Goal: Task Accomplishment & Management: Use online tool/utility

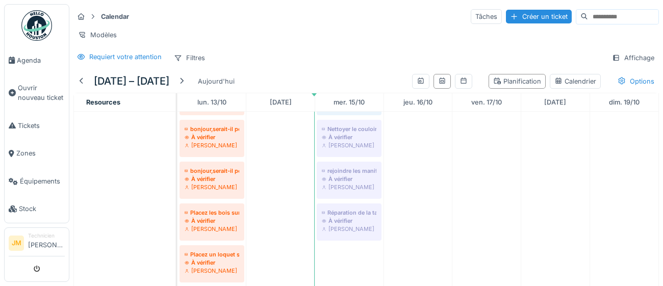
scroll to position [280, 0]
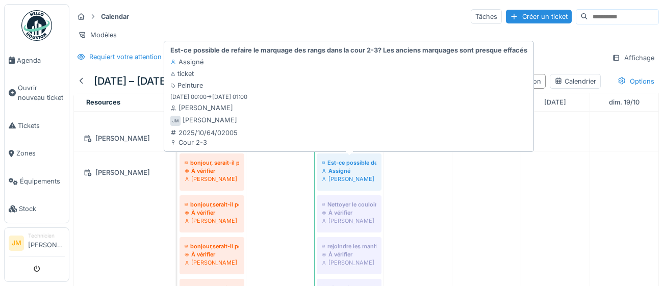
click at [347, 173] on div "Assigné" at bounding box center [349, 171] width 55 height 8
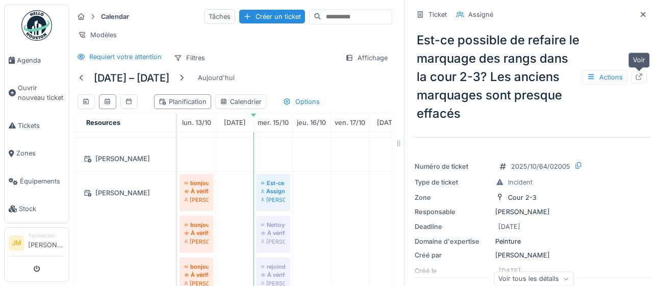
click at [641, 79] on icon at bounding box center [639, 76] width 8 height 7
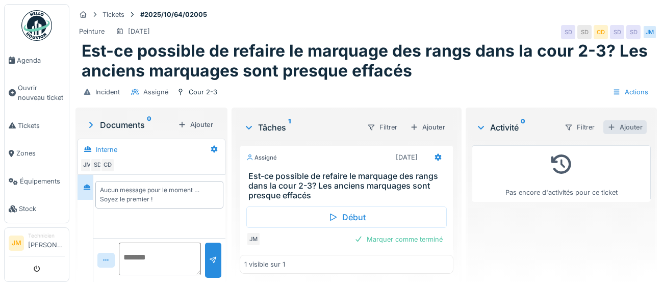
click at [631, 127] on div "Ajouter" at bounding box center [624, 127] width 43 height 14
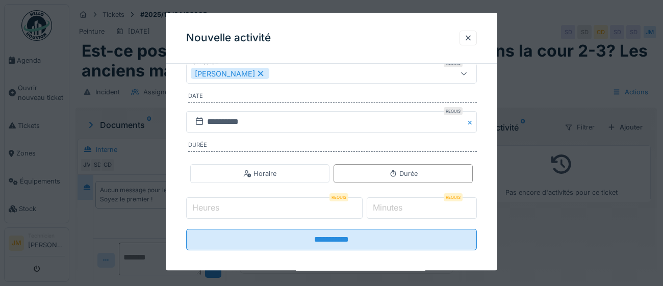
scroll to position [158, 0]
click at [209, 206] on label "Heures" at bounding box center [205, 206] width 31 height 12
click at [209, 206] on input "Heures" at bounding box center [274, 206] width 176 height 21
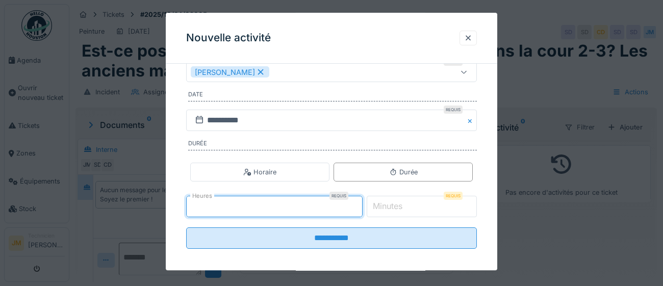
type input "*"
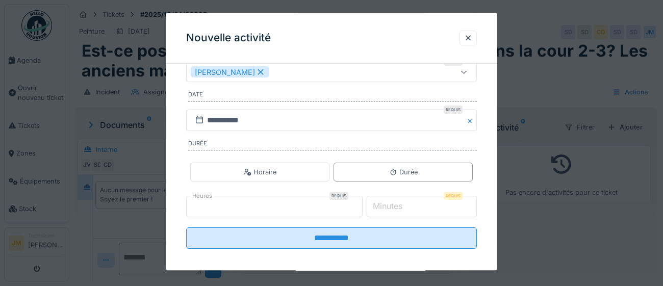
click at [404, 208] on label "Minutes" at bounding box center [388, 206] width 34 height 12
click at [412, 208] on input "*" at bounding box center [422, 206] width 111 height 21
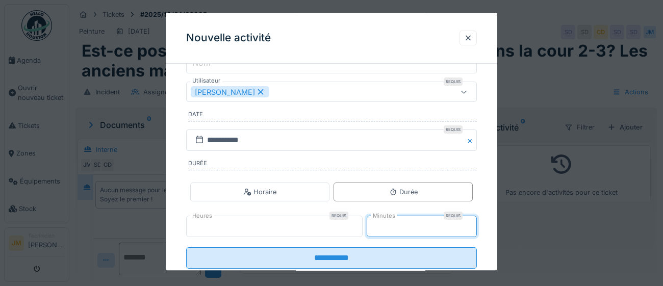
scroll to position [137, 0]
type input "**"
click at [457, 94] on div at bounding box center [464, 93] width 24 height 19
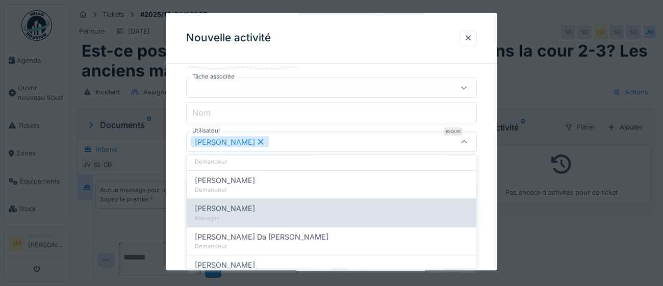
scroll to position [476, 0]
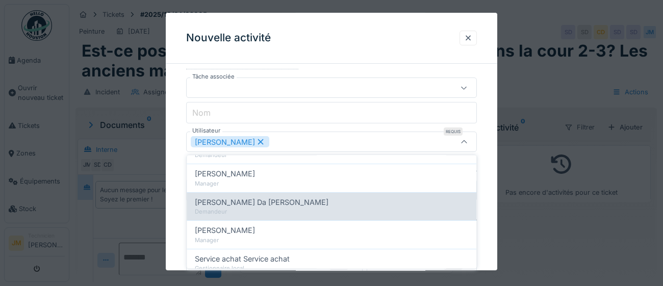
click at [328, 207] on div "Demandeur" at bounding box center [331, 211] width 273 height 9
type input "*********"
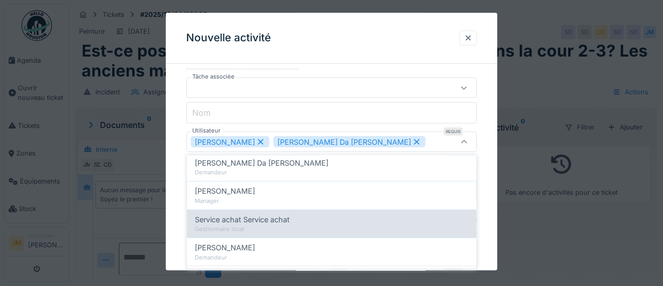
scroll to position [481, 0]
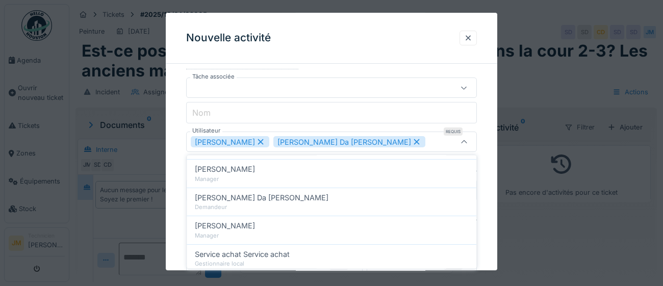
click at [487, 133] on div "**********" at bounding box center [331, 165] width 331 height 363
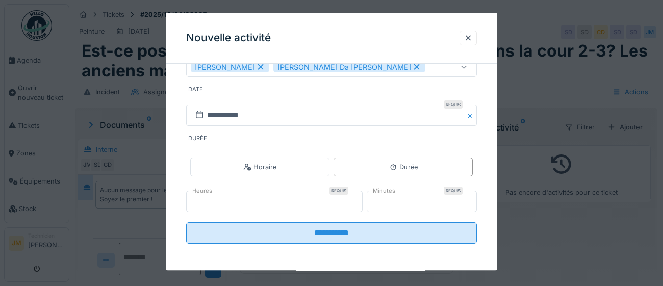
scroll to position [164, 0]
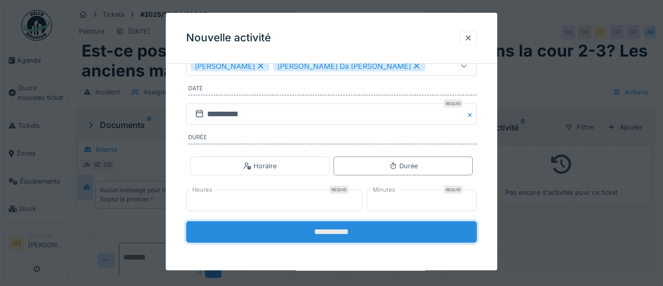
click at [341, 233] on input "**********" at bounding box center [331, 232] width 291 height 21
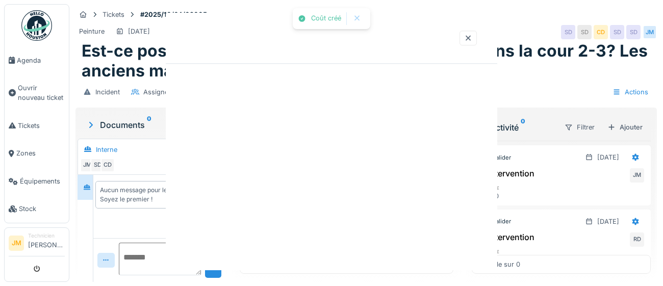
scroll to position [0, 0]
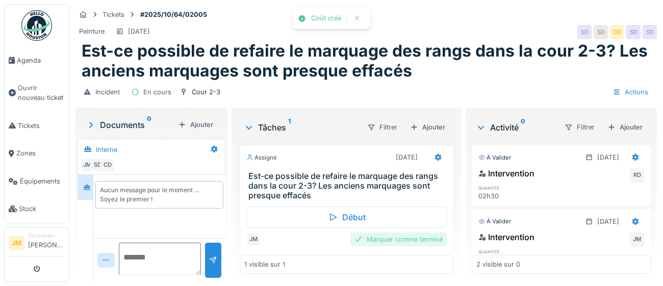
click at [376, 239] on div "Marquer comme terminé" at bounding box center [398, 239] width 96 height 14
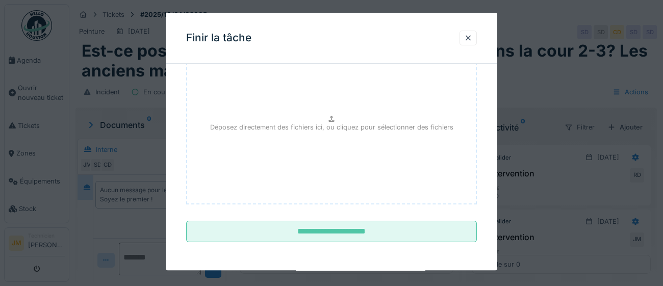
scroll to position [115, 0]
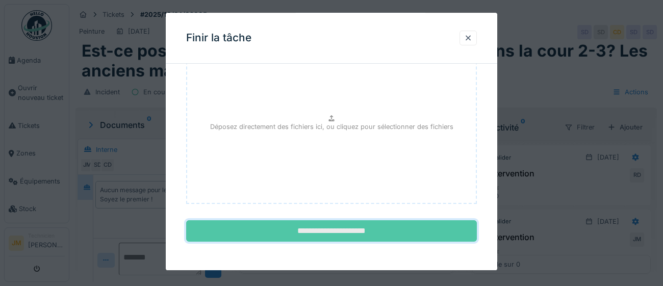
click at [355, 224] on input "**********" at bounding box center [331, 231] width 291 height 21
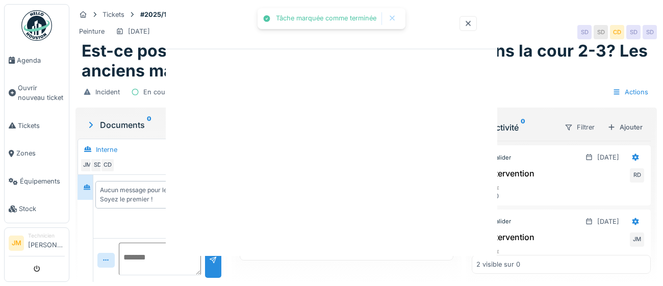
scroll to position [0, 0]
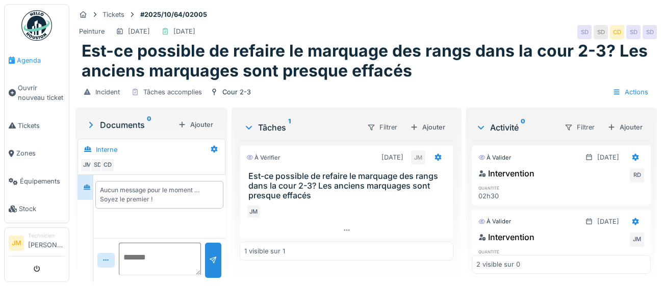
click at [28, 59] on span "Agenda" at bounding box center [41, 61] width 48 height 10
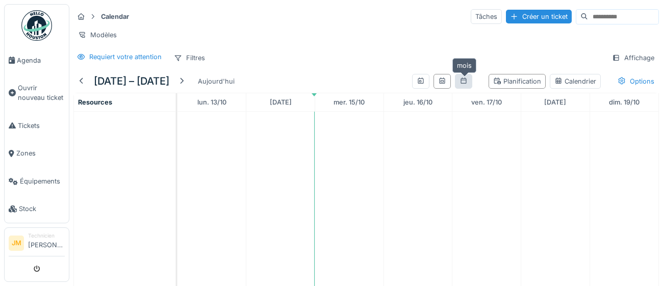
click at [463, 83] on icon at bounding box center [463, 80] width 6 height 6
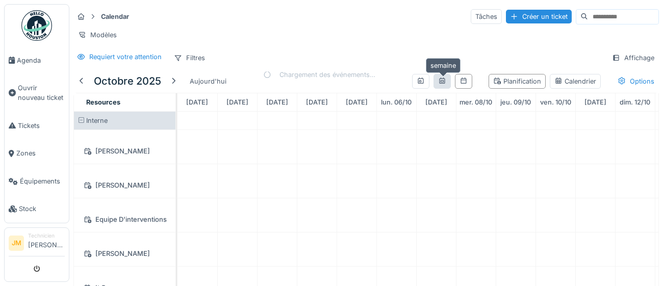
click at [446, 85] on div at bounding box center [442, 81] width 8 height 10
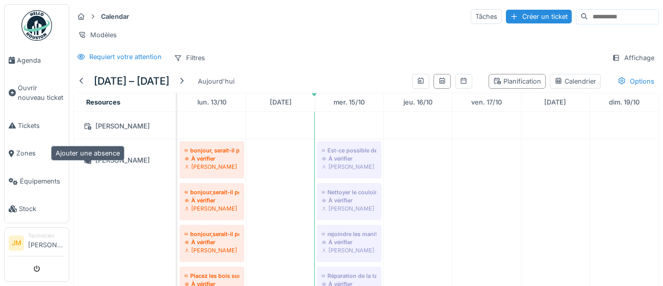
scroll to position [300, 0]
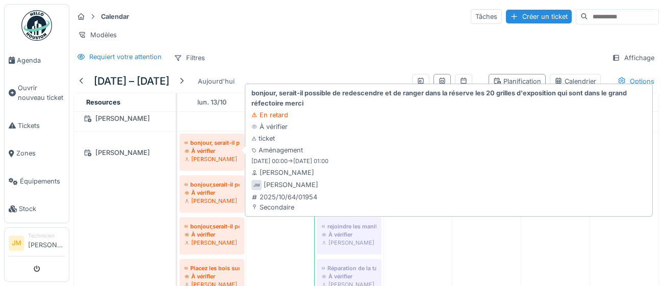
click at [205, 156] on div "[PERSON_NAME]" at bounding box center [212, 159] width 55 height 8
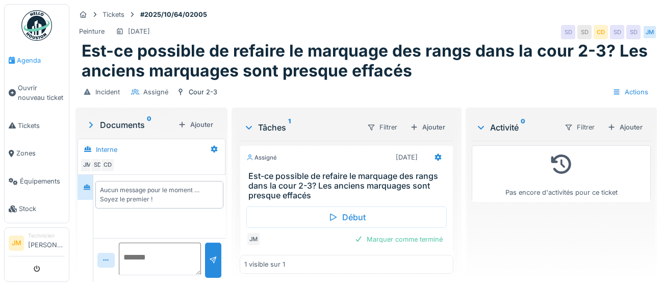
click at [29, 61] on span "Agenda" at bounding box center [41, 61] width 48 height 10
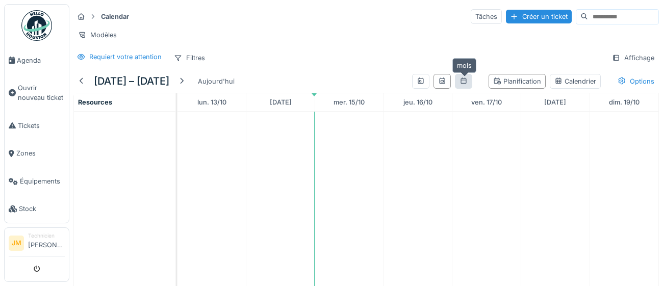
click at [467, 84] on div at bounding box center [463, 81] width 8 height 10
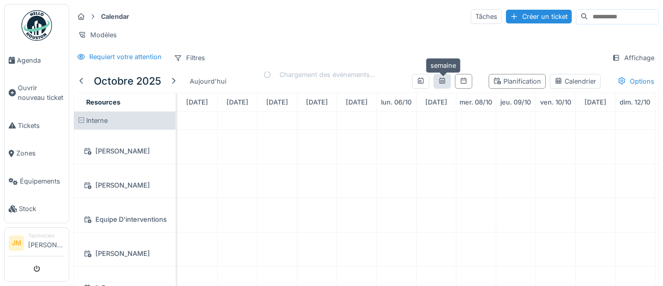
click at [439, 78] on icon at bounding box center [442, 80] width 8 height 7
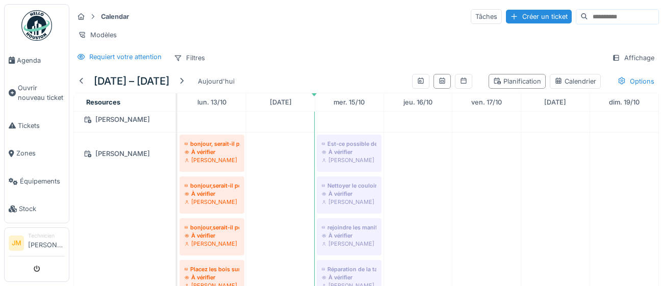
scroll to position [305, 0]
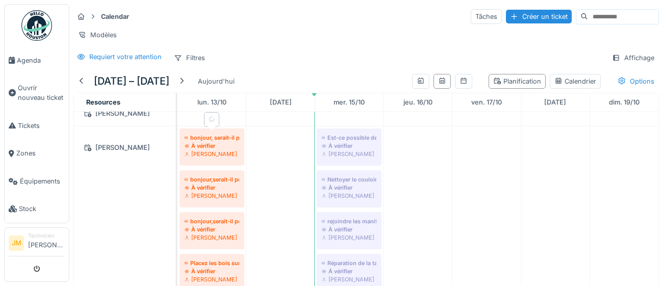
click at [203, 154] on div "[PERSON_NAME]" at bounding box center [212, 154] width 55 height 8
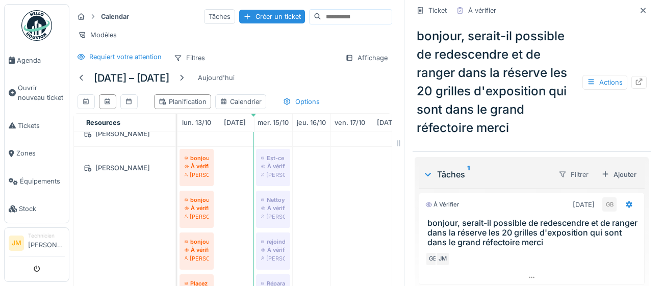
scroll to position [227, 0]
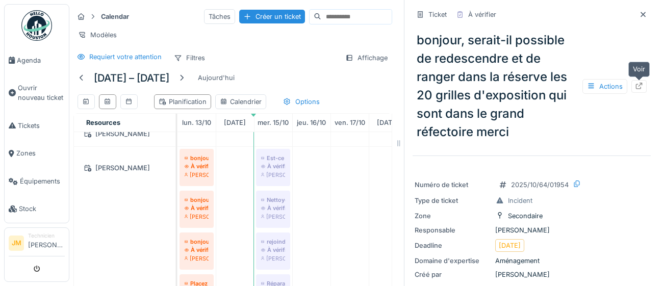
click at [637, 88] on icon at bounding box center [639, 86] width 8 height 7
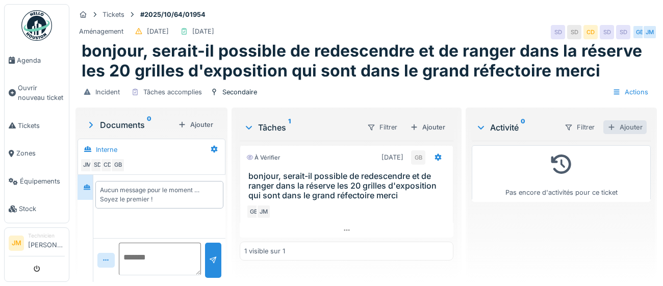
click at [637, 126] on div "Ajouter" at bounding box center [624, 127] width 43 height 14
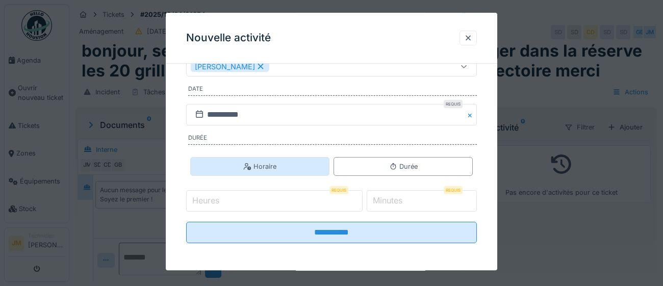
scroll to position [164, 0]
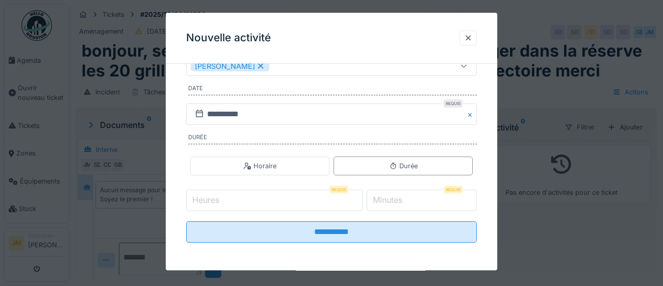
click at [224, 202] on input "Heures" at bounding box center [274, 200] width 176 height 21
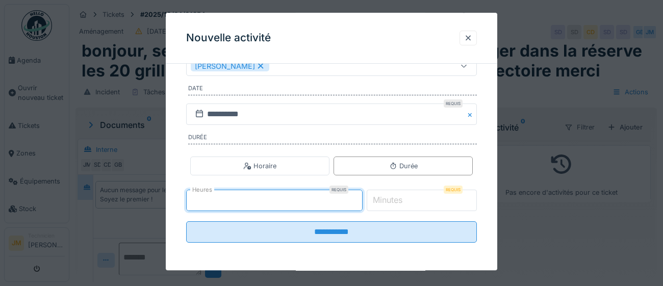
type input "*"
click at [419, 202] on input "*" at bounding box center [422, 200] width 111 height 21
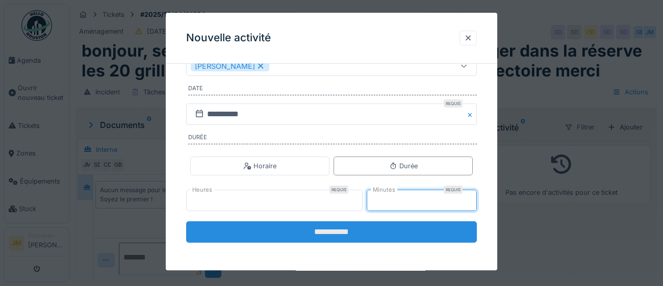
type input "**"
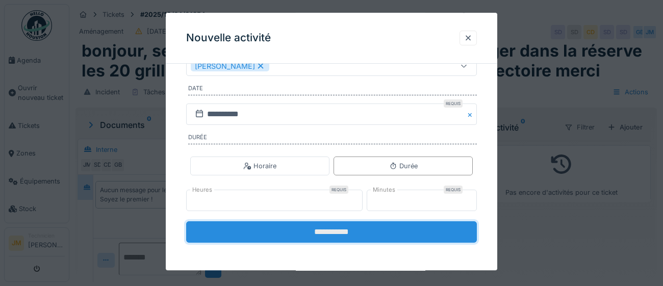
click at [356, 236] on input "**********" at bounding box center [331, 232] width 291 height 21
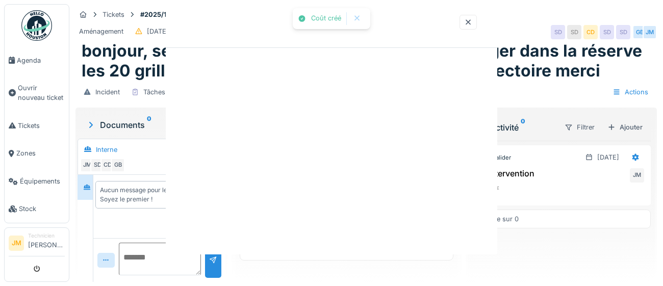
scroll to position [0, 0]
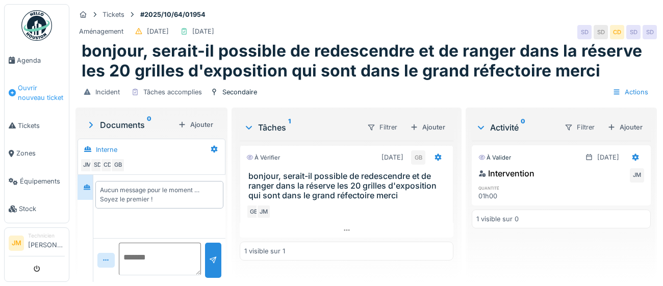
click at [32, 92] on span "Ouvrir nouveau ticket" at bounding box center [41, 92] width 47 height 19
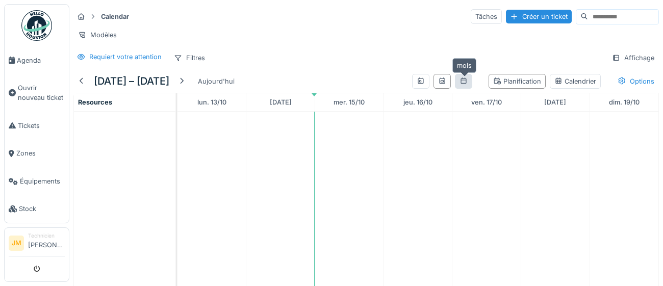
click at [464, 83] on icon at bounding box center [463, 80] width 6 height 6
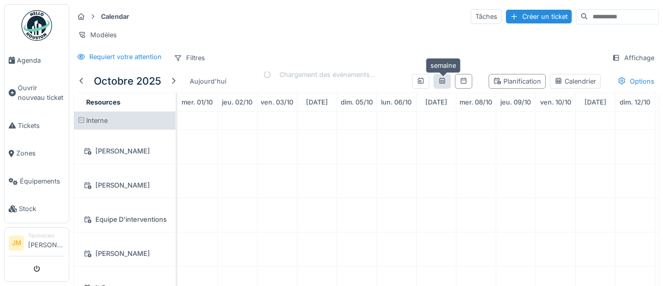
click at [440, 81] on icon at bounding box center [442, 80] width 6 height 6
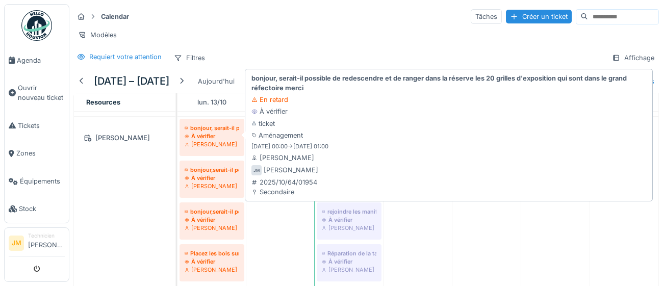
click at [205, 135] on div "À vérifier" at bounding box center [212, 136] width 55 height 8
